Goal: Check status

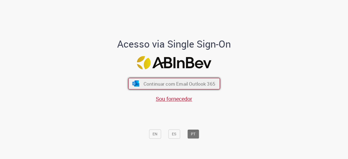
click at [163, 81] on span "Continuar com Email Outlook 365" at bounding box center [179, 84] width 72 height 6
